Goal: Find specific page/section: Find specific page/section

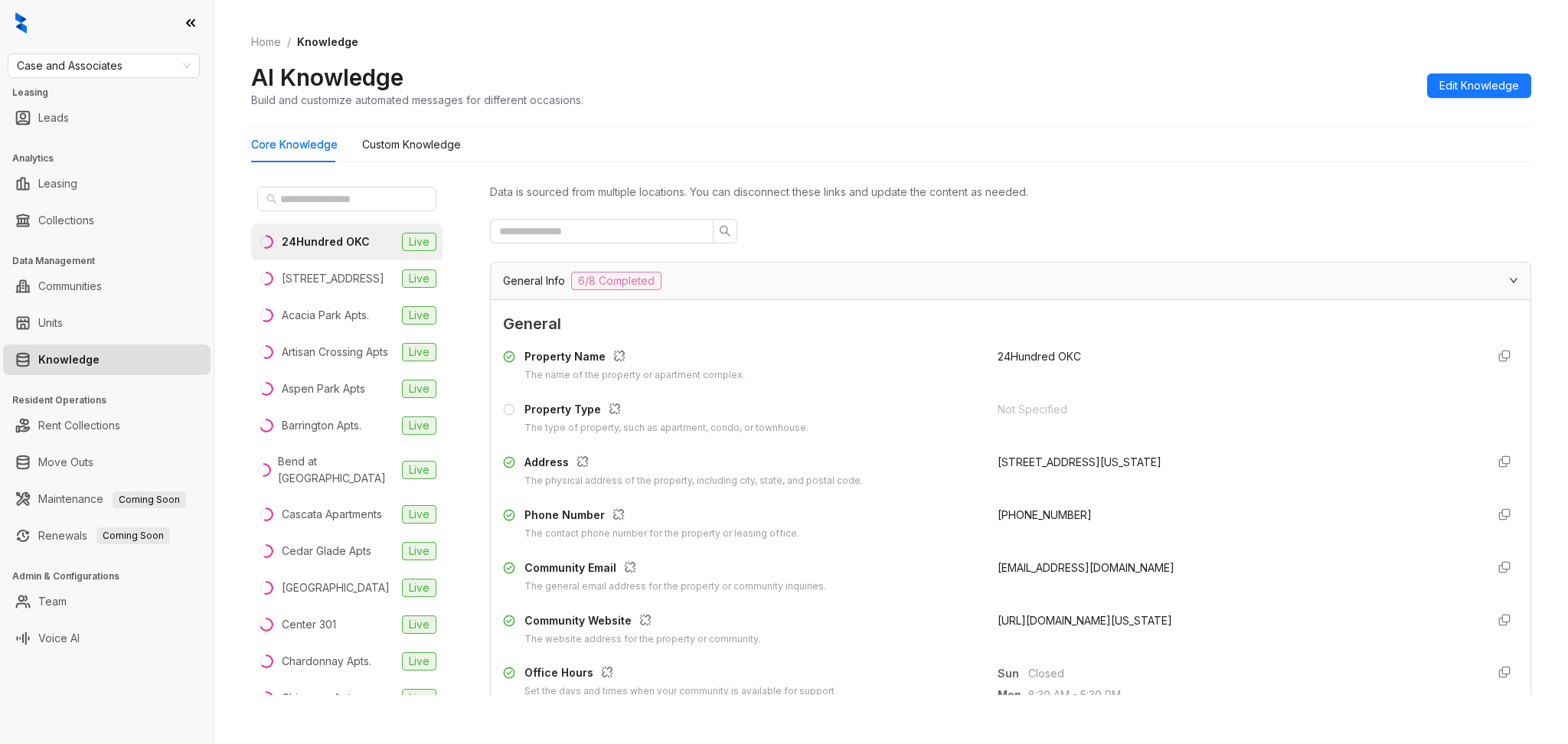
scroll to position [102, 0]
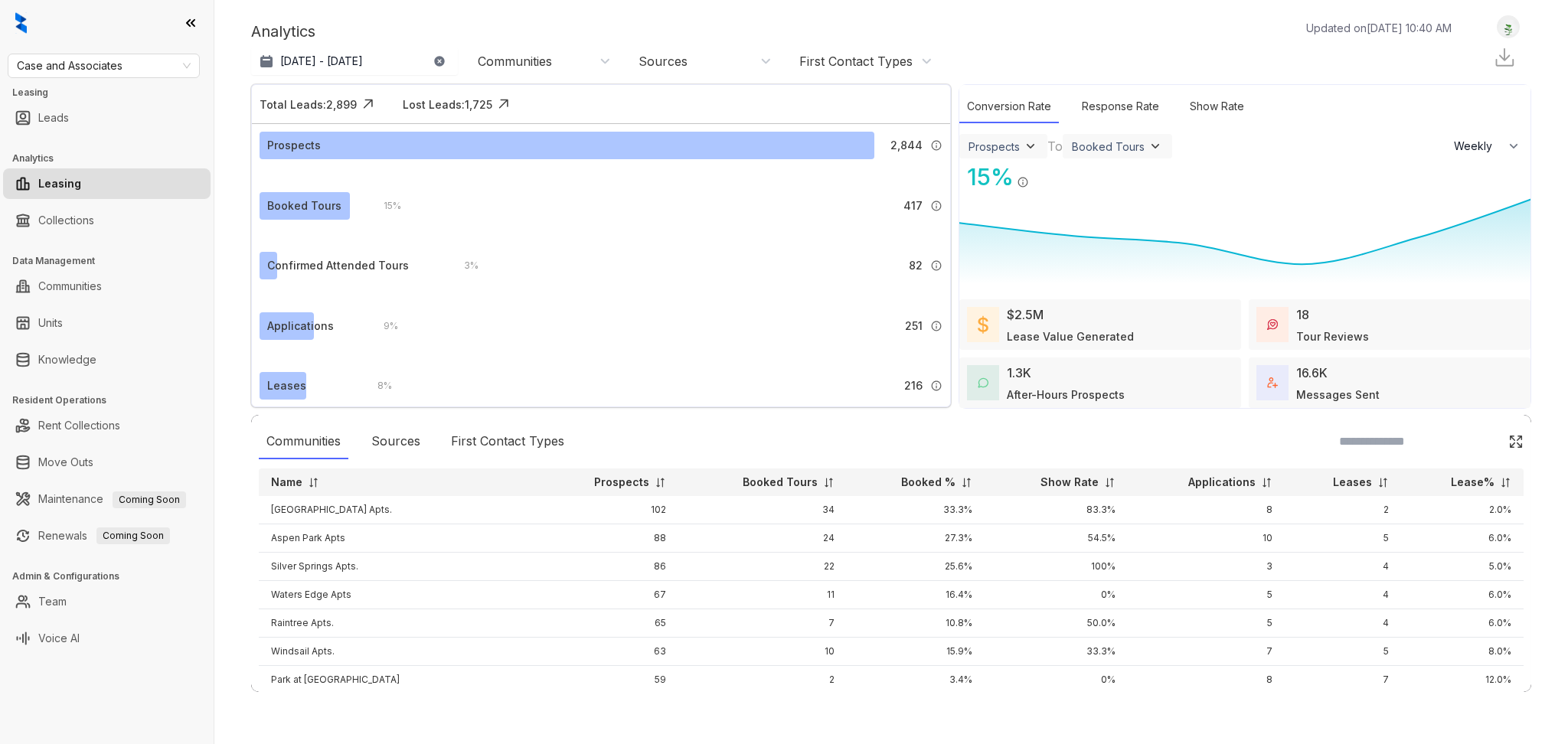
select select "******"
